Goal: Task Accomplishment & Management: Use online tool/utility

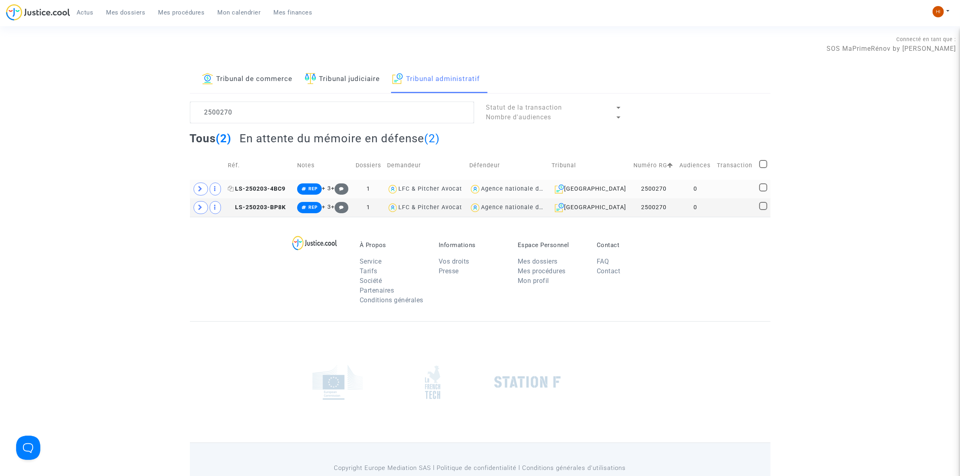
type textarea "2500270"
click at [277, 187] on span "LS-250203-4BC9" at bounding box center [257, 189] width 58 height 7
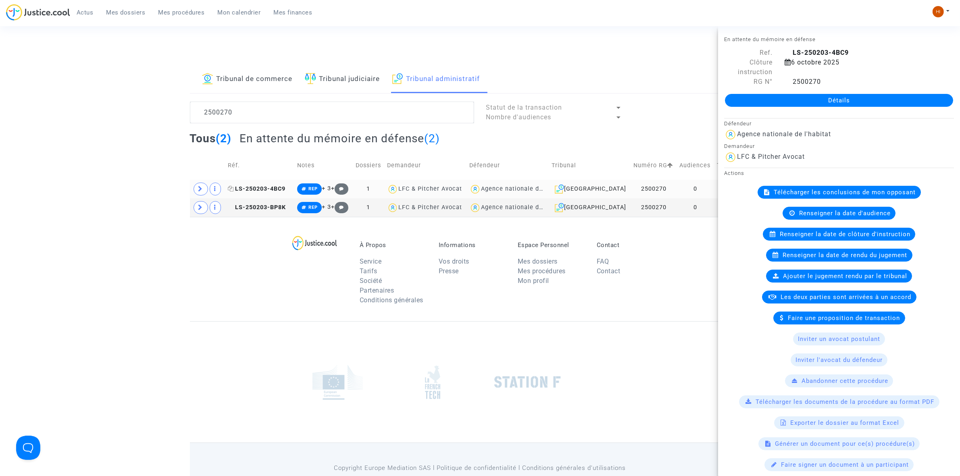
click at [261, 192] on span "LS-250203-4BC9" at bounding box center [257, 189] width 58 height 7
click at [797, 101] on link "Détails" at bounding box center [839, 100] width 228 height 13
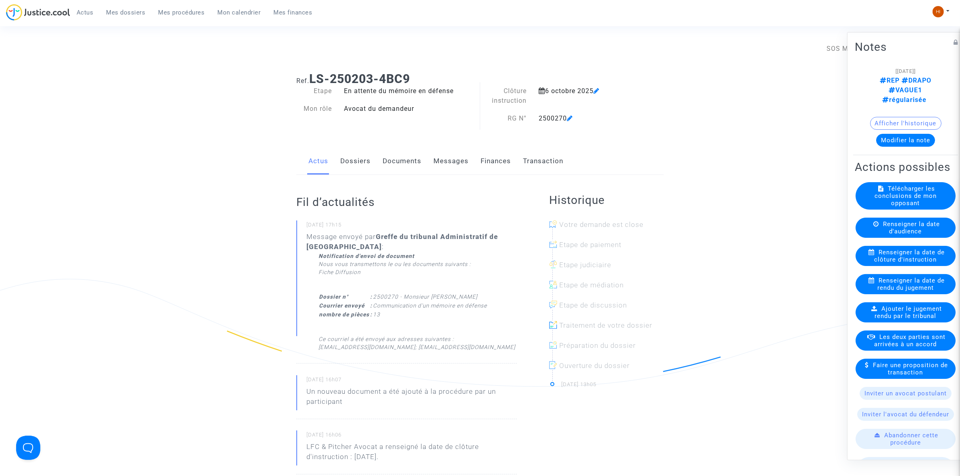
click at [398, 161] on link "Documents" at bounding box center [402, 161] width 39 height 27
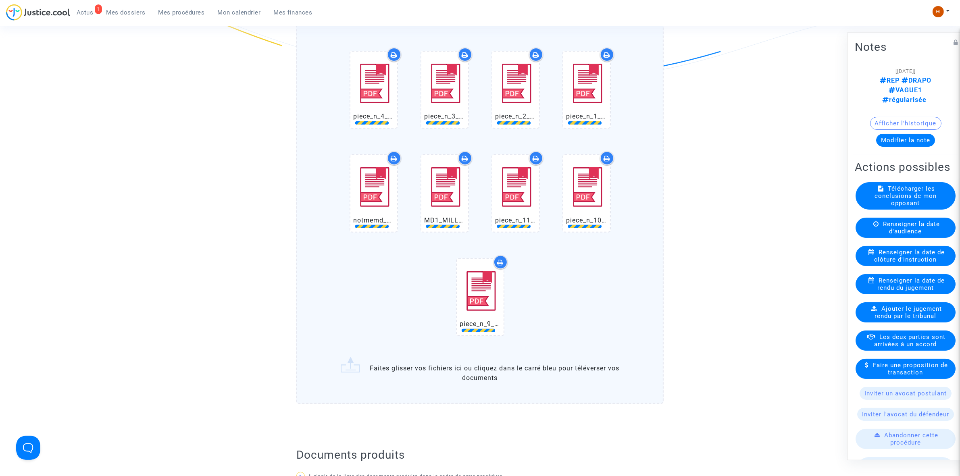
scroll to position [353, 0]
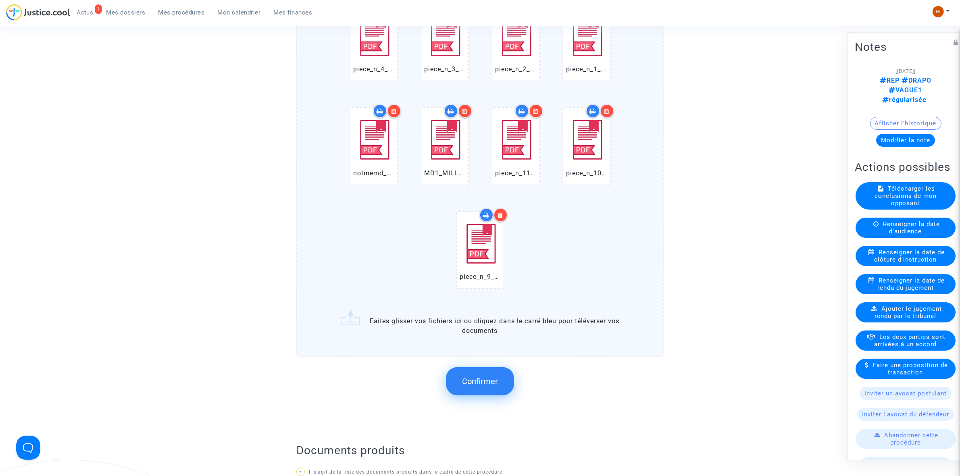
click at [480, 378] on span "Confirmer" at bounding box center [480, 382] width 36 height 10
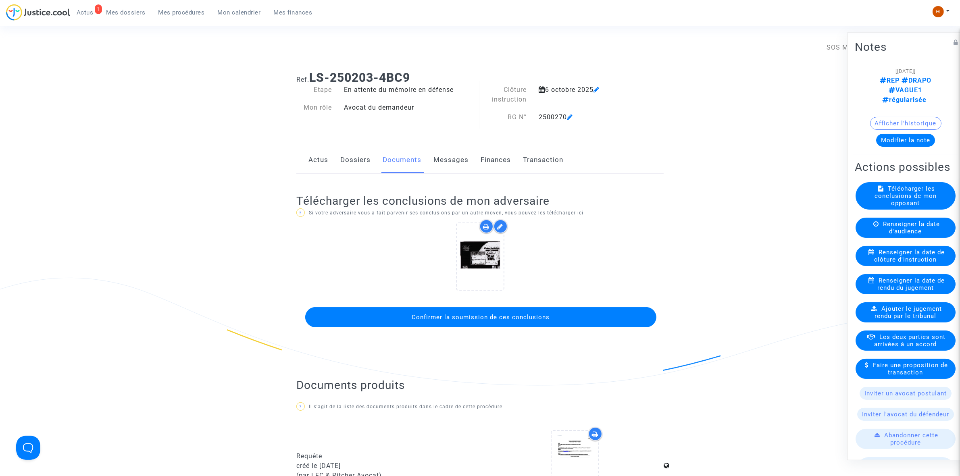
scroll to position [0, 0]
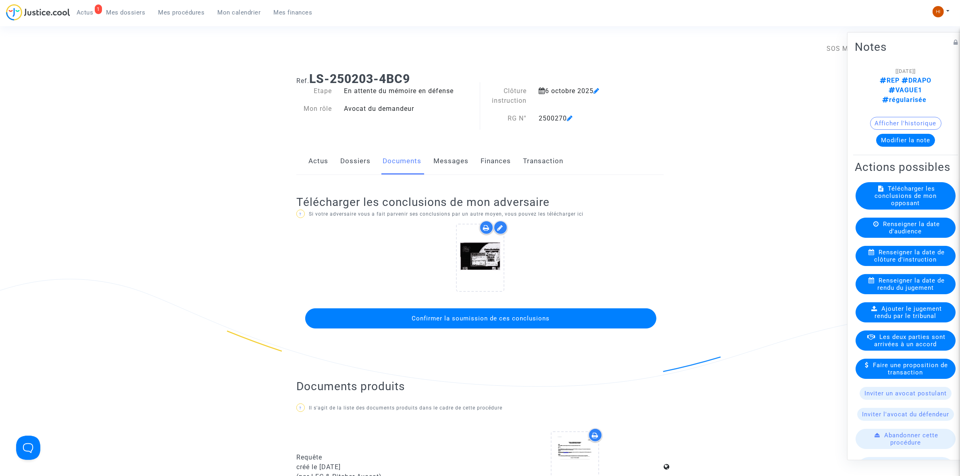
click at [569, 317] on button "Confirmer la soumission de ces conclusions" at bounding box center [480, 319] width 351 height 20
